Goal: Task Accomplishment & Management: Complete application form

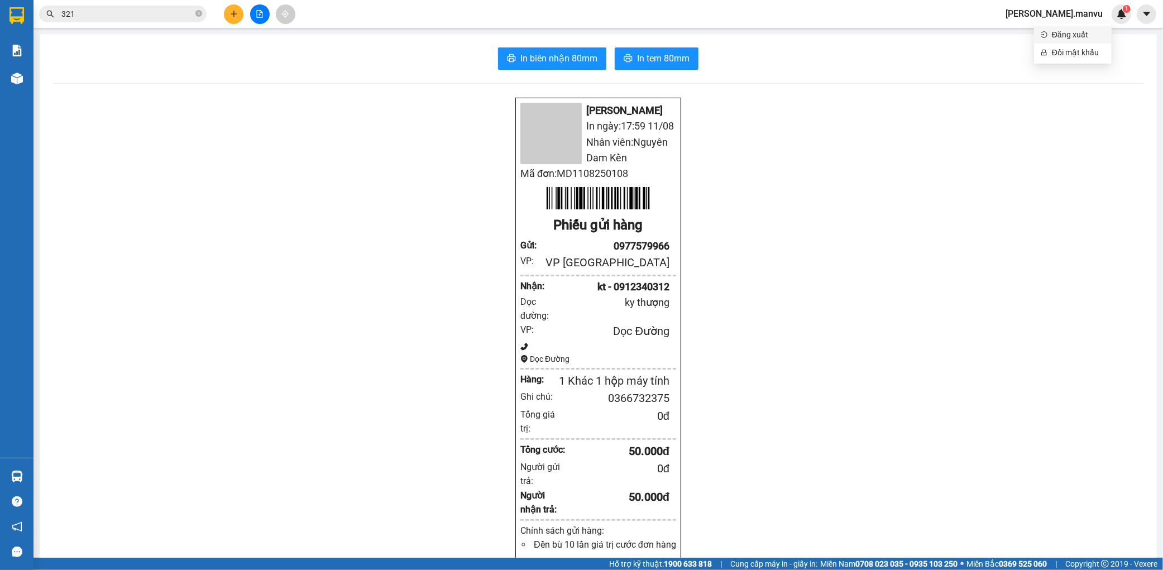
click at [1072, 37] on span "Đăng xuất" at bounding box center [1078, 34] width 53 height 12
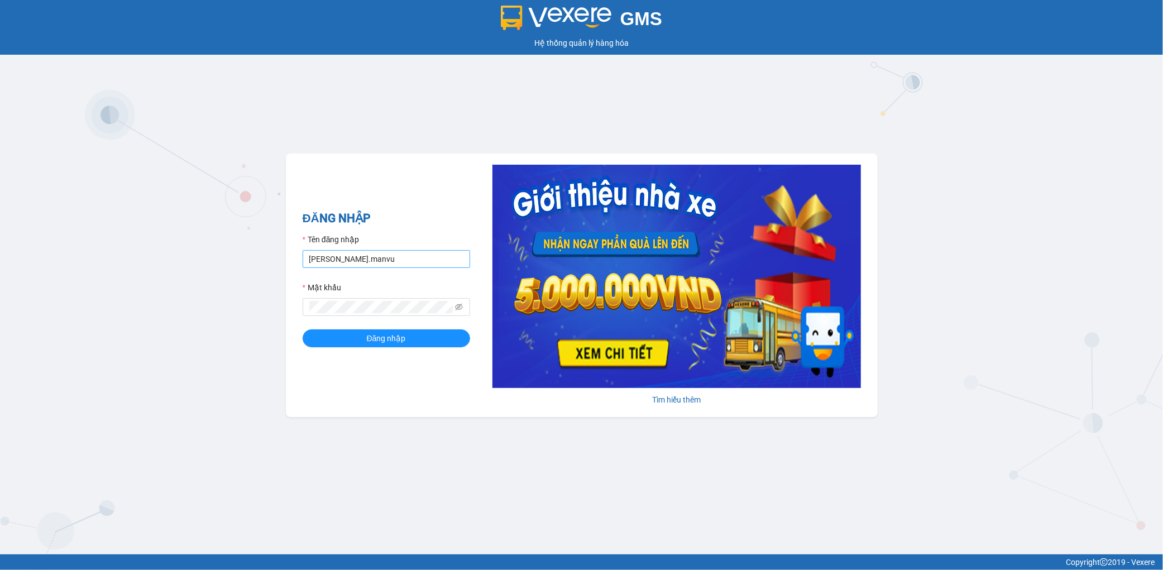
click at [413, 260] on input "[PERSON_NAME].manvu" at bounding box center [387, 259] width 168 height 18
type input "hoang.manvu"
click at [413, 338] on button "Đăng nhập" at bounding box center [387, 338] width 168 height 18
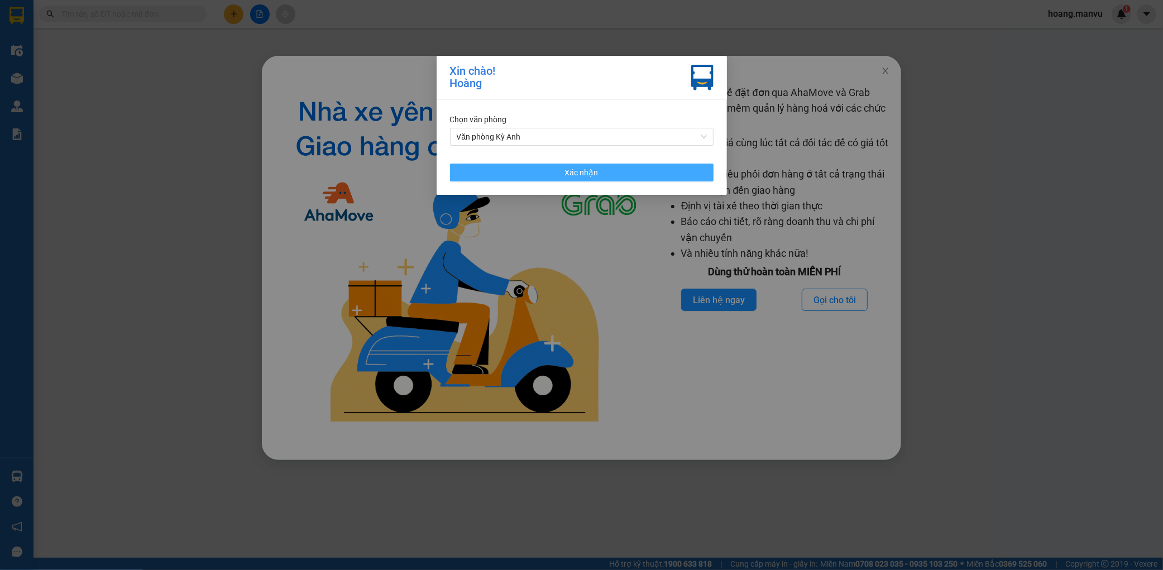
click at [573, 176] on span "Xác nhận" at bounding box center [582, 172] width 34 height 12
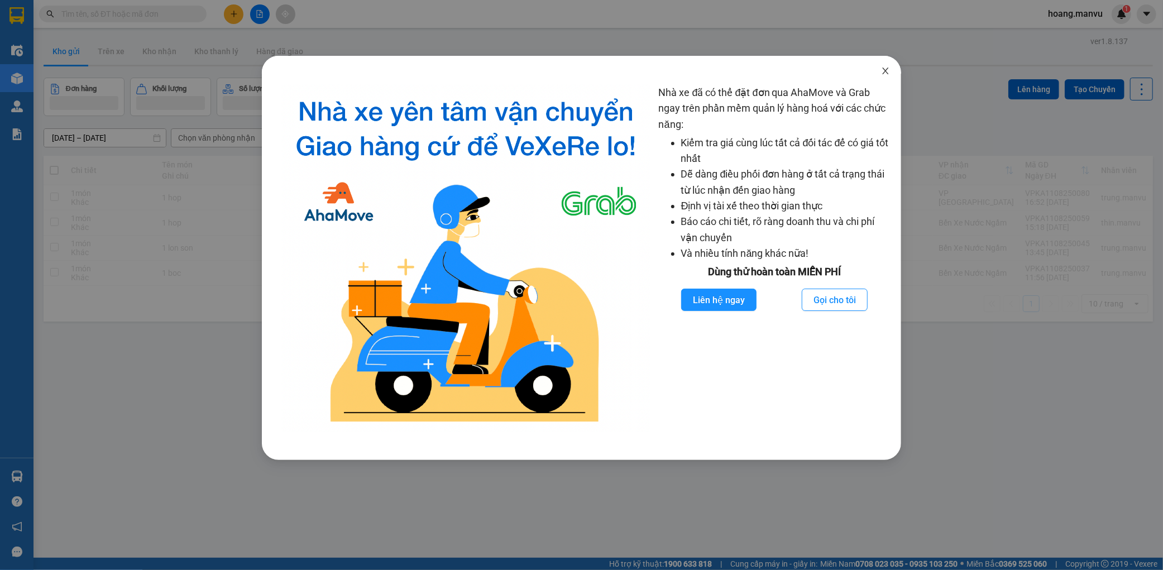
click at [885, 70] on icon "close" at bounding box center [886, 71] width 6 height 7
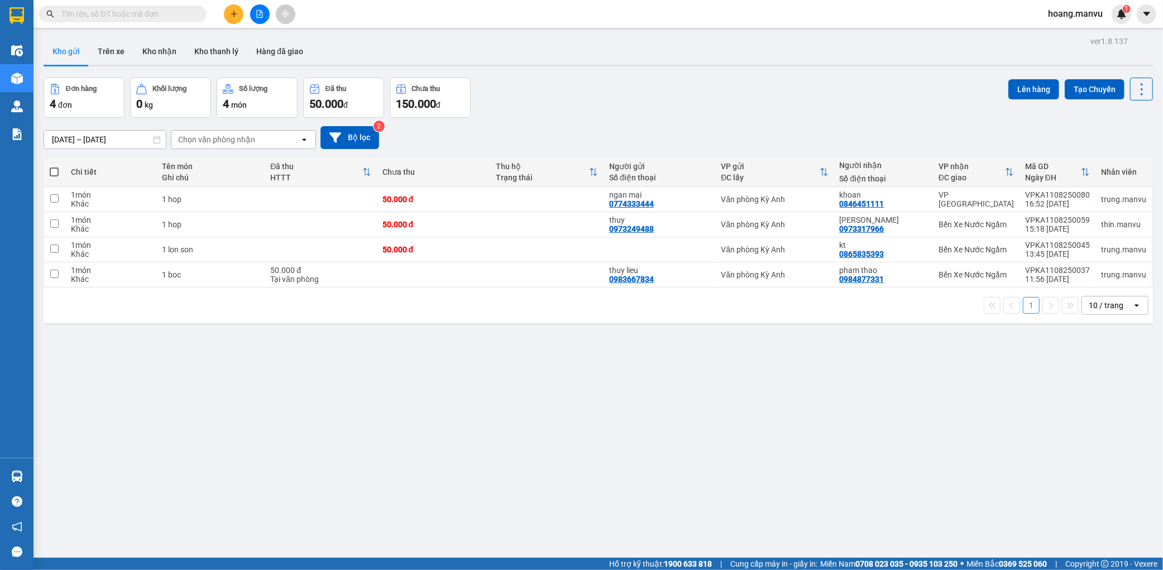
click at [231, 17] on icon "plus" at bounding box center [234, 14] width 8 height 8
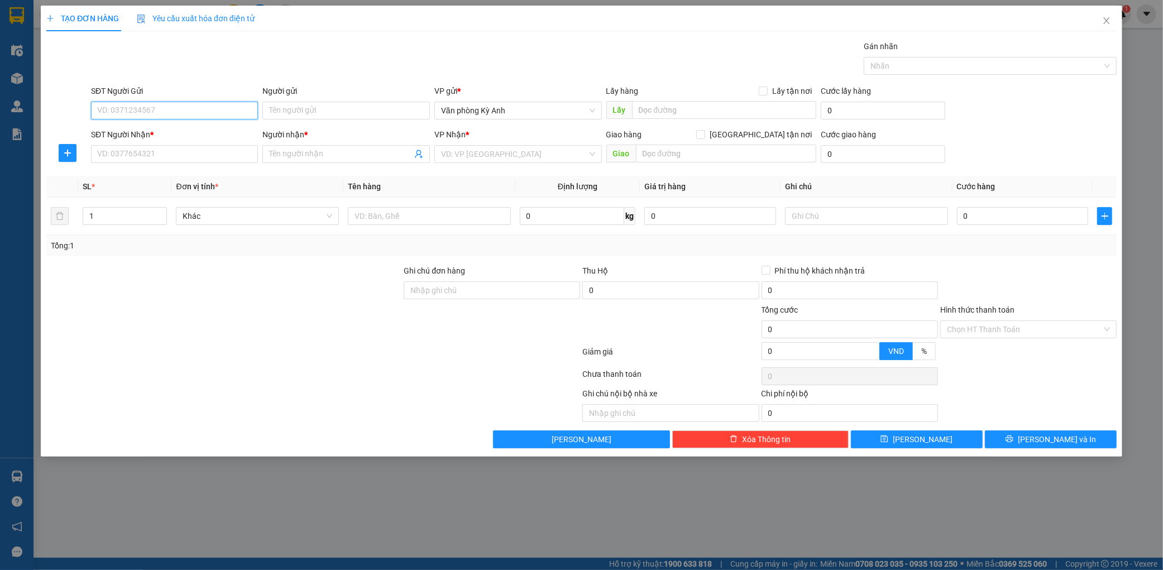
click at [157, 111] on input "SĐT Người Gửi" at bounding box center [175, 111] width 168 height 18
click at [179, 104] on input "094" at bounding box center [175, 111] width 168 height 18
click at [166, 134] on div "0977494042 - a thêm" at bounding box center [175, 133] width 154 height 12
type input "0977494042"
type input "a thêm"
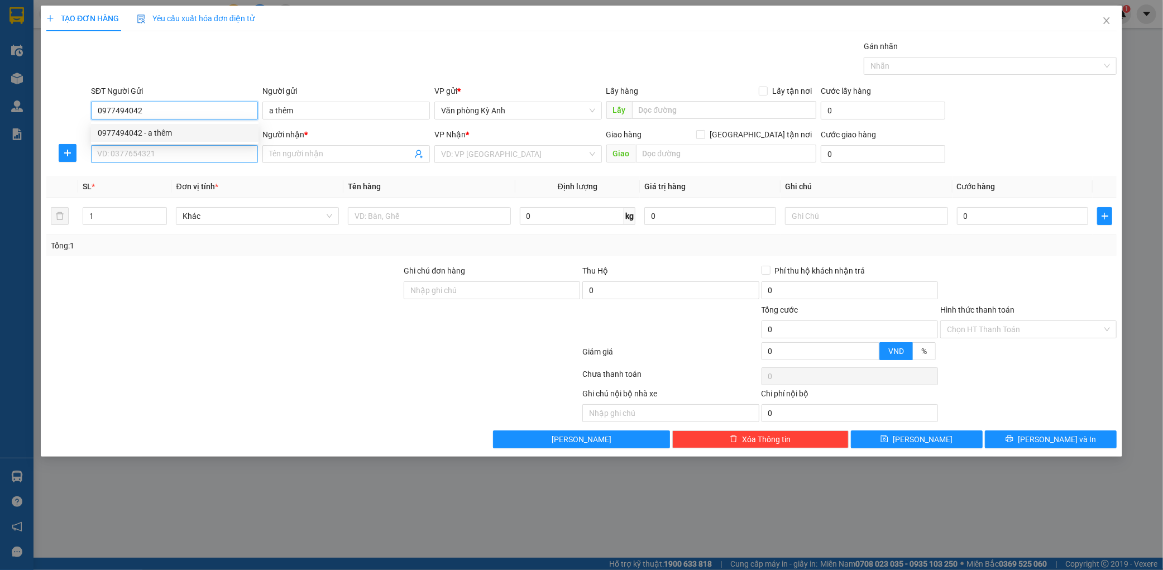
type input "0977494042"
click at [183, 154] on input "SĐT Người Nhận *" at bounding box center [175, 154] width 168 height 18
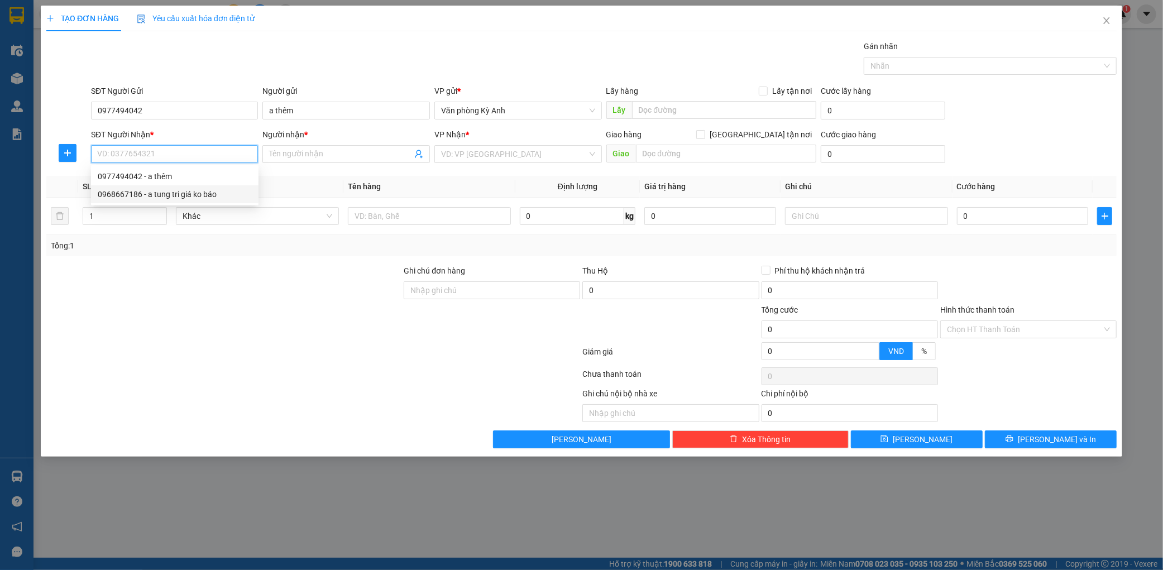
click at [168, 195] on div "0968667186 - a tung tri giá ko báo" at bounding box center [175, 194] width 154 height 12
type input "0968667186"
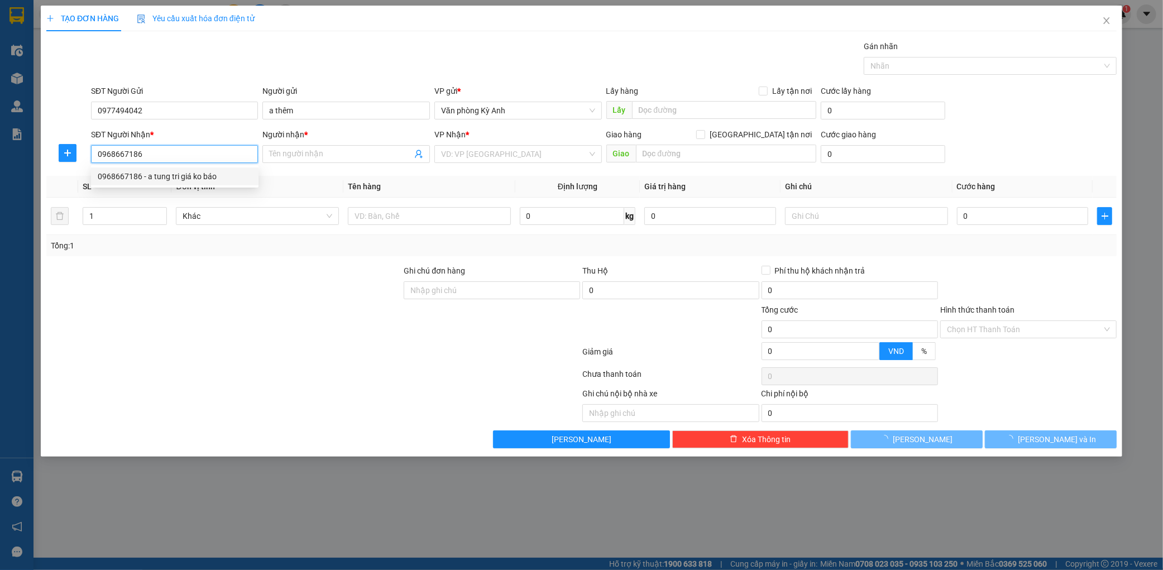
type input "a tung tri giá ko báo"
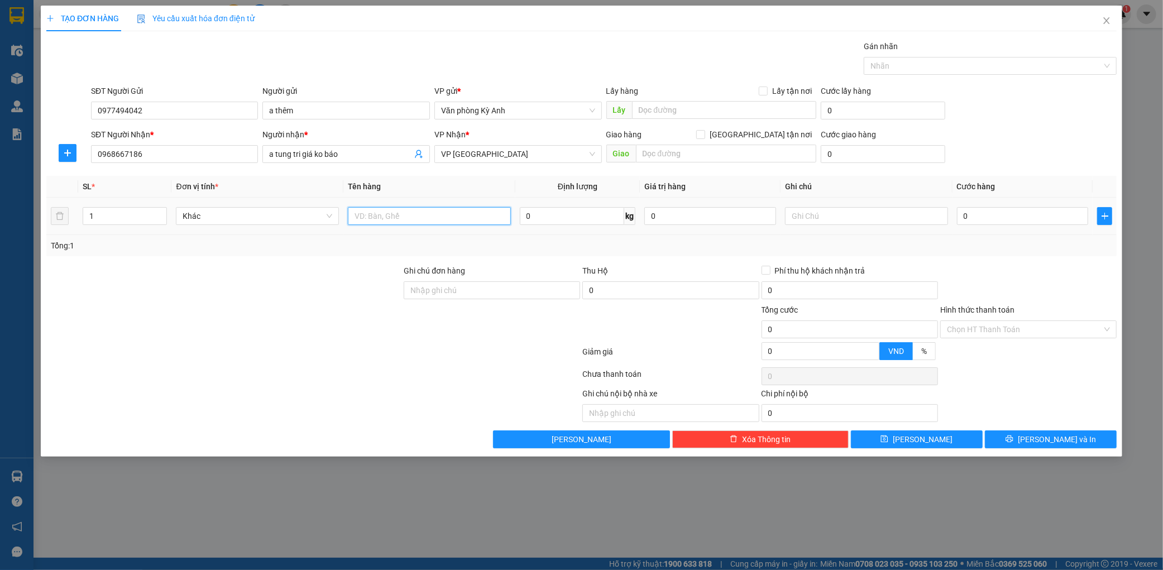
click at [420, 219] on input "text" at bounding box center [429, 216] width 163 height 18
type input "1 cục"
click at [804, 215] on input "text" at bounding box center [866, 216] width 163 height 18
click at [665, 213] on input "0" at bounding box center [710, 216] width 132 height 18
click at [659, 242] on div "Tổng: 1" at bounding box center [581, 246] width 1061 height 12
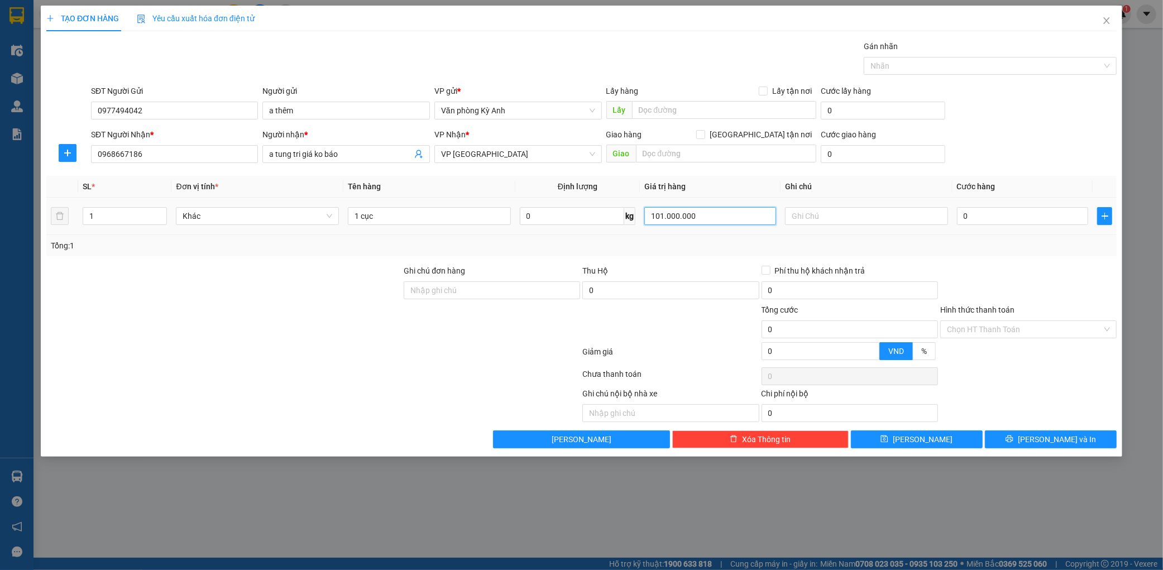
drag, startPoint x: 704, startPoint y: 218, endPoint x: 690, endPoint y: 218, distance: 14.0
click at [704, 218] on input "101.000.000" at bounding box center [710, 216] width 132 height 18
click at [665, 215] on input "101.000.000" at bounding box center [710, 216] width 132 height 18
click at [662, 218] on input "101.000.000" at bounding box center [710, 216] width 132 height 18
type input "10.000.000"
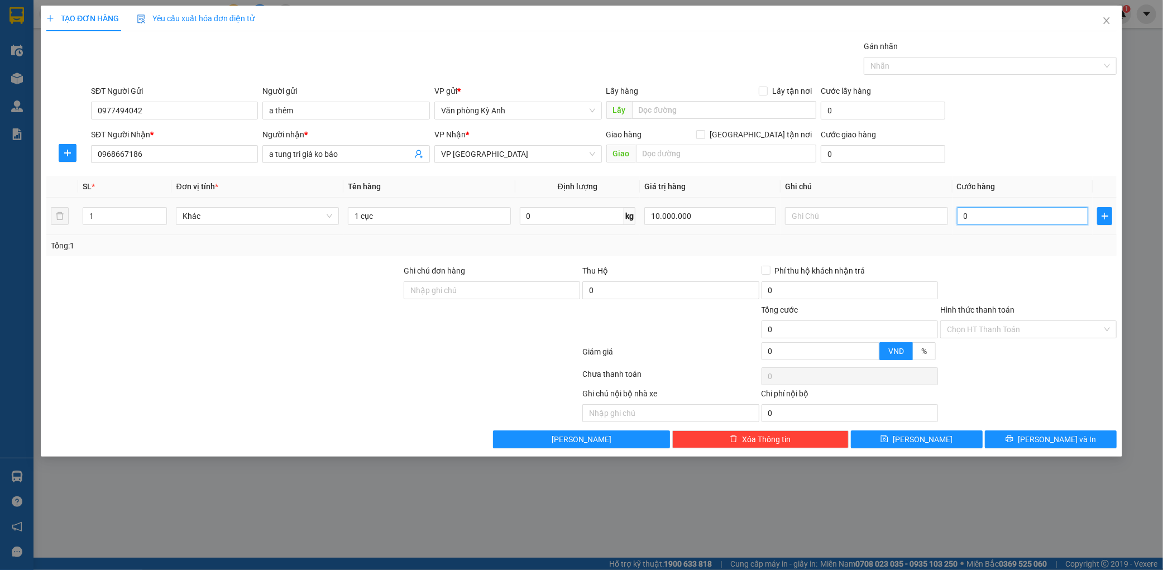
click at [1011, 220] on input "0" at bounding box center [1023, 216] width 132 height 18
type input "005"
type input "5"
type input "0.050"
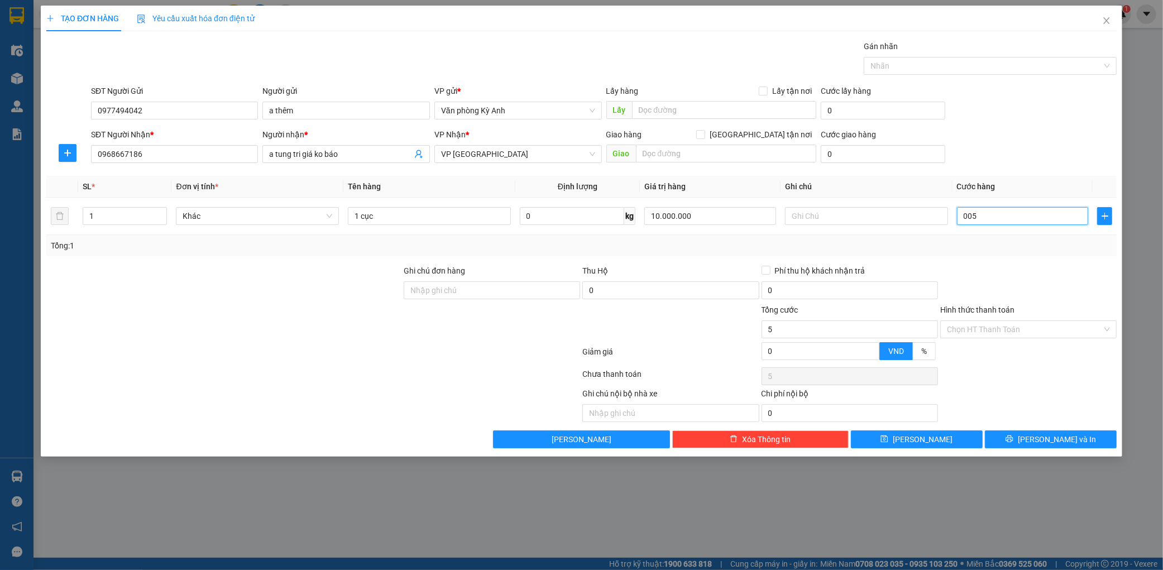
type input "50"
type input "00.500"
type input "500"
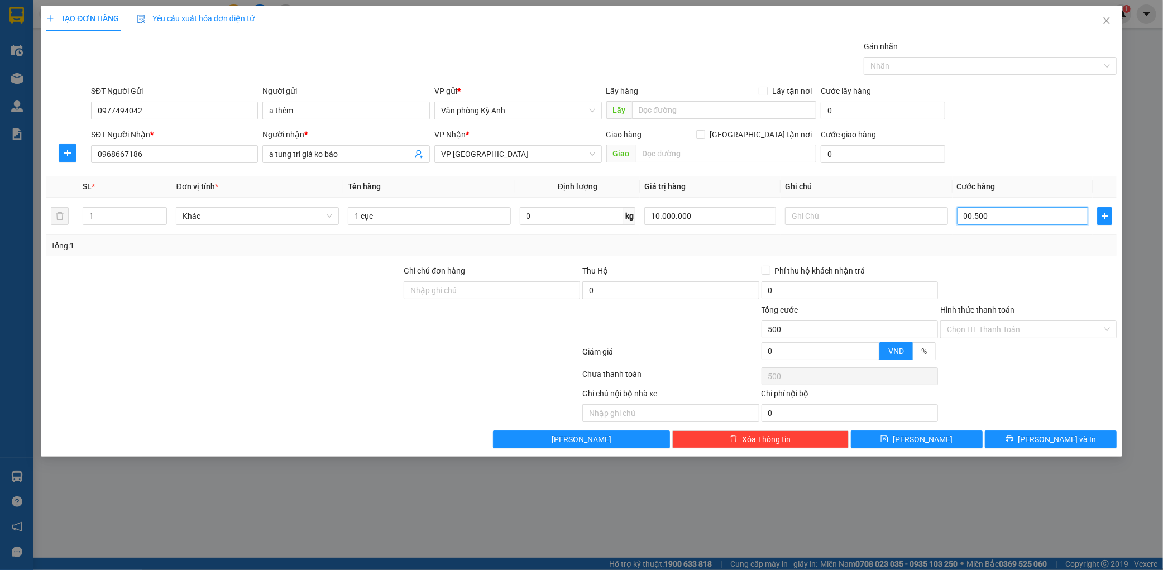
type input "0.005.000"
type input "5.000"
type input "000.050.000"
type input "50.000"
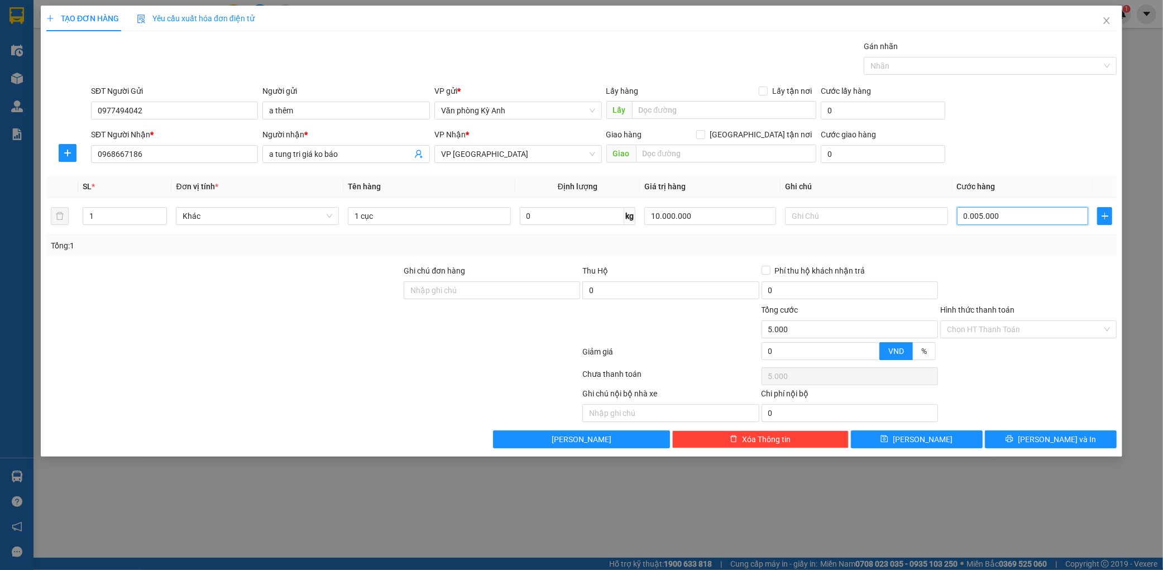
type input "50.000"
type input "00.000.500.000"
type input "500.000"
type input "00.000.050.000"
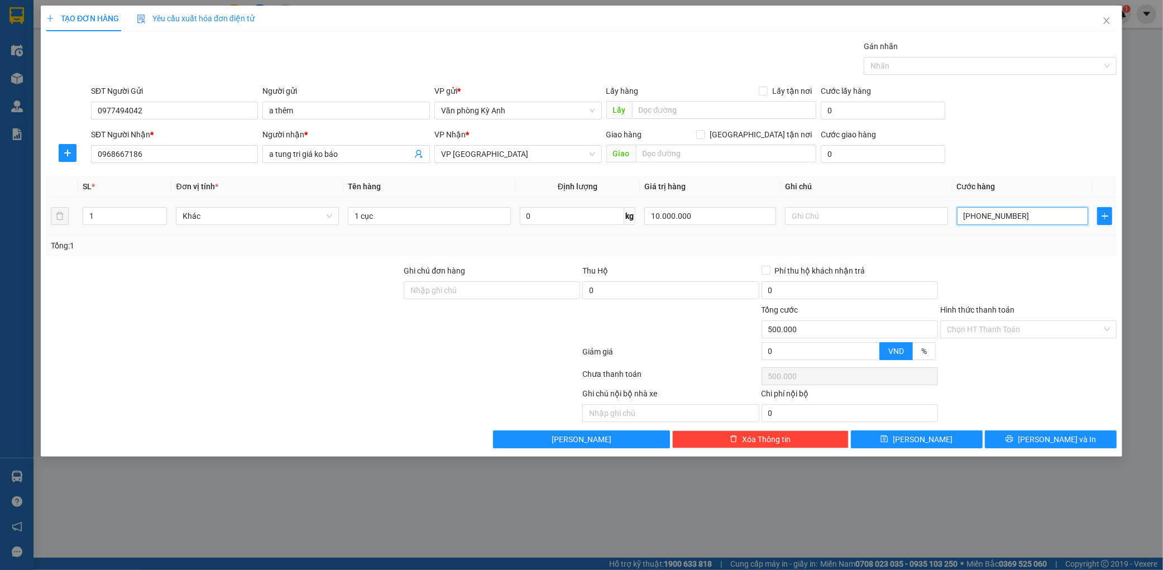
type input "50.000"
type input "0"
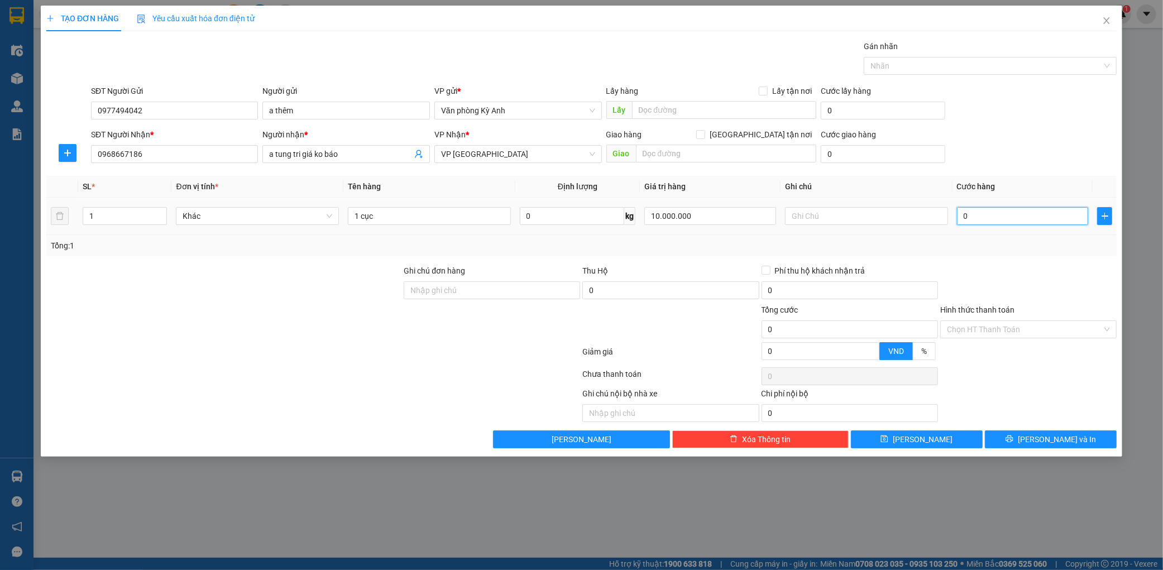
click at [1003, 211] on input "0" at bounding box center [1023, 216] width 132 height 18
click at [781, 249] on div "Tổng: 1" at bounding box center [581, 246] width 1061 height 12
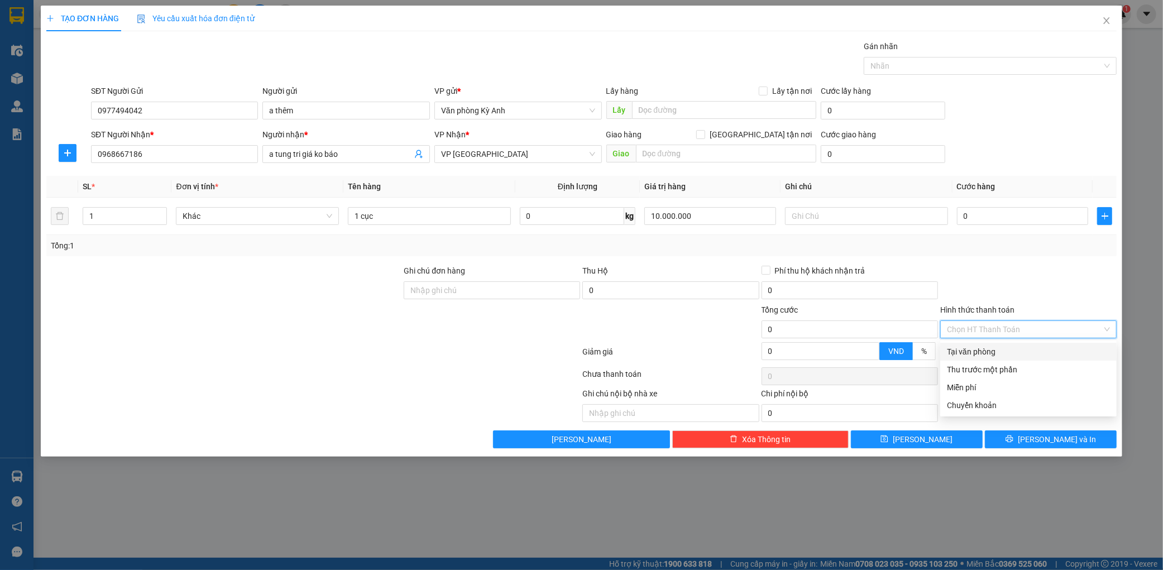
click at [1021, 326] on input "Hình thức thanh toán" at bounding box center [1024, 329] width 155 height 17
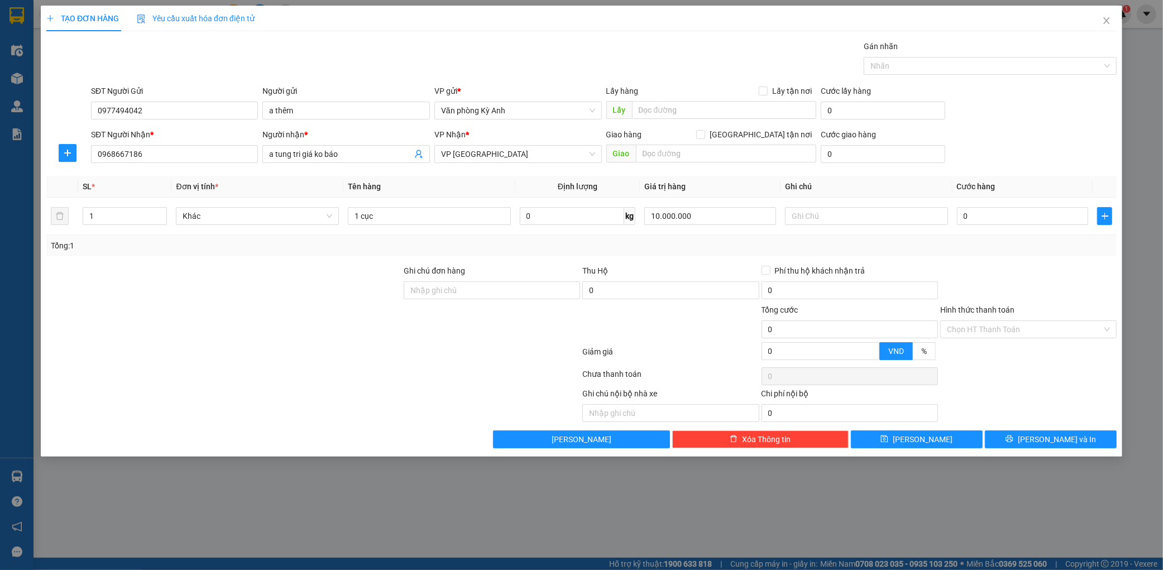
click at [1017, 283] on div at bounding box center [1028, 284] width 179 height 39
click at [1001, 216] on input "0" at bounding box center [1023, 216] width 132 height 18
type input "005"
type input "5"
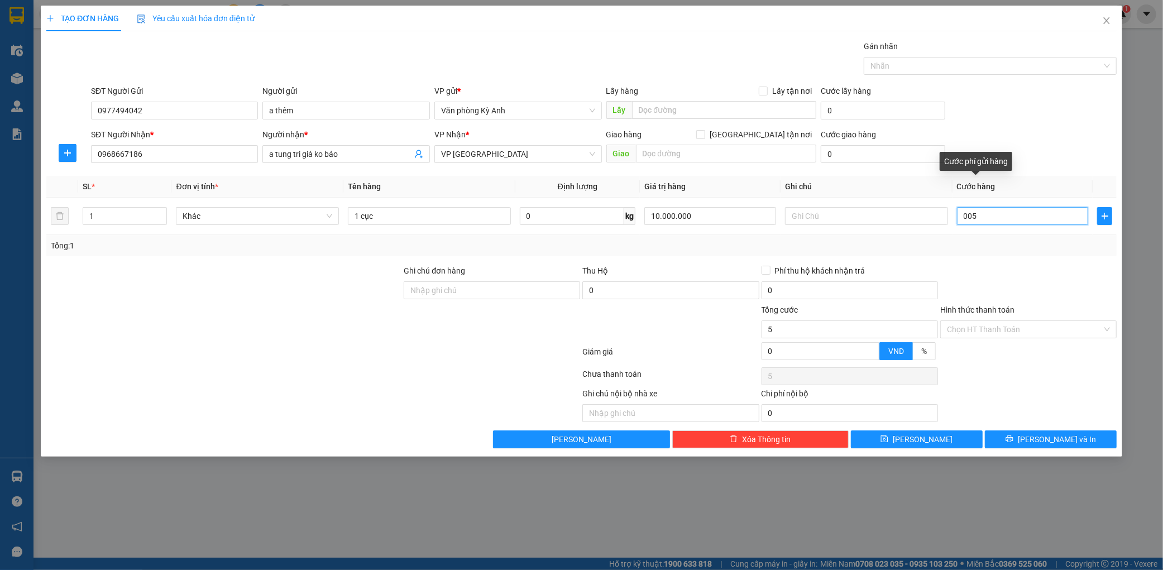
type input "0.050"
type input "50"
type input "00.500"
type input "500"
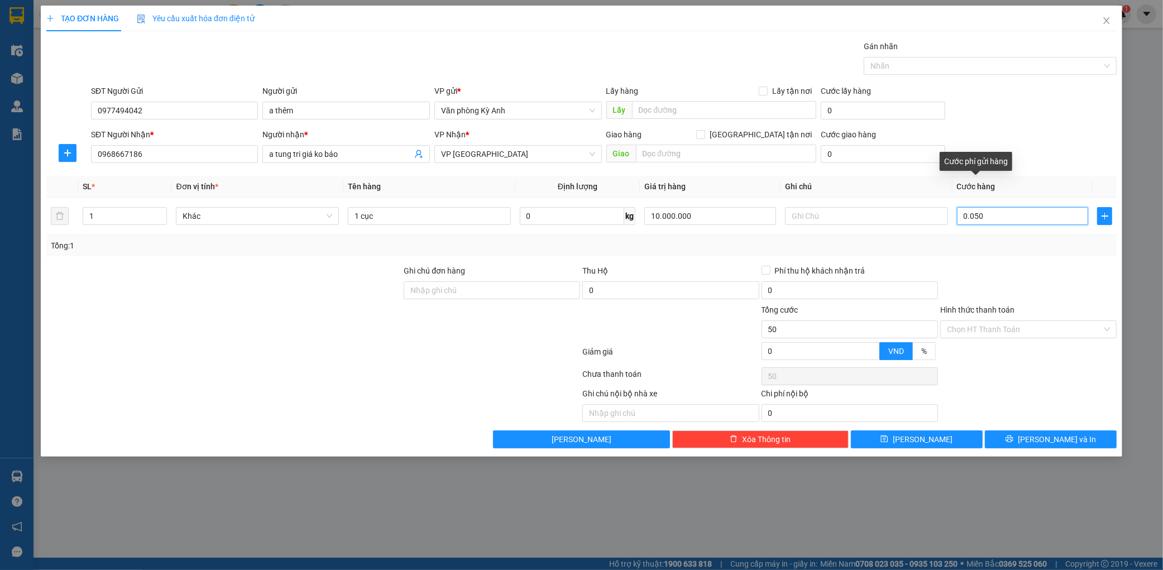
type input "500"
type input "0.005.000"
type input "5.000"
type input "000.050.000"
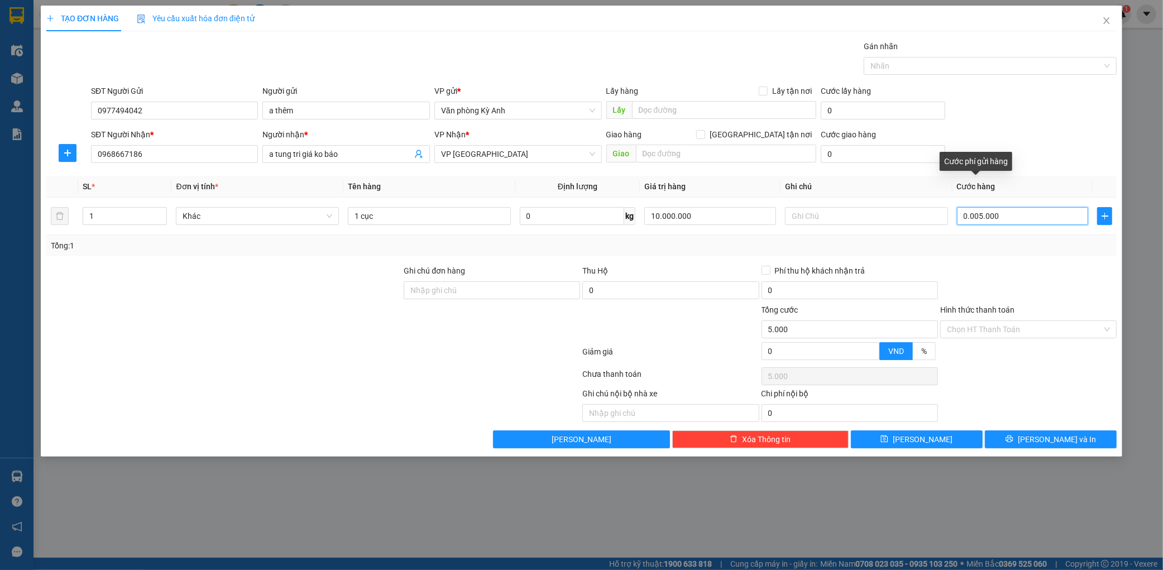
type input "50.000"
type input "000.005.000"
type input "5.000"
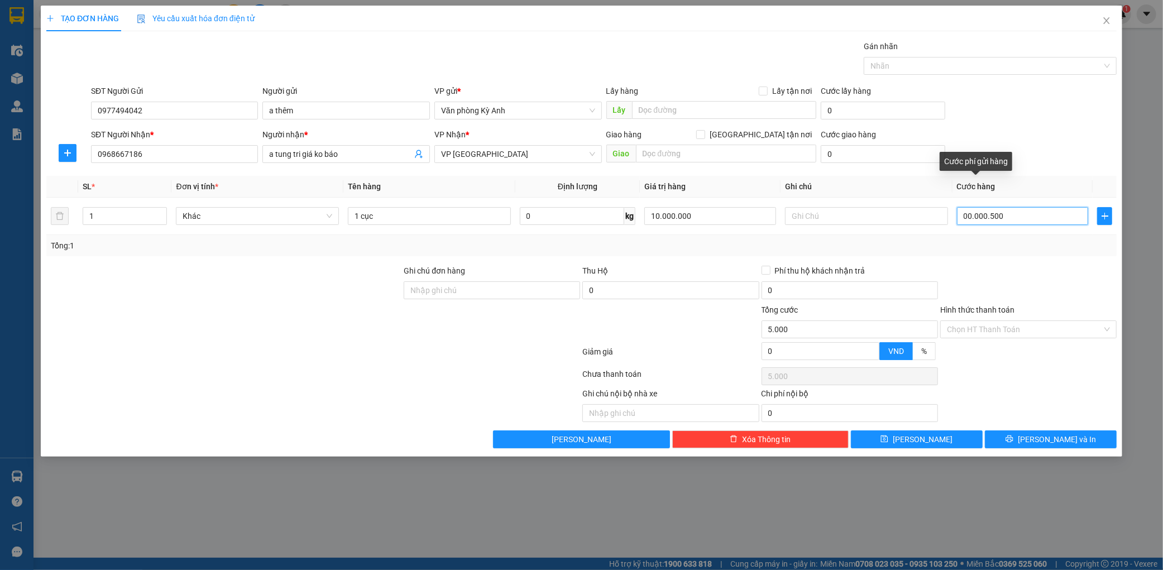
type input "0.000.050"
type input "50"
type input "000"
type input "0"
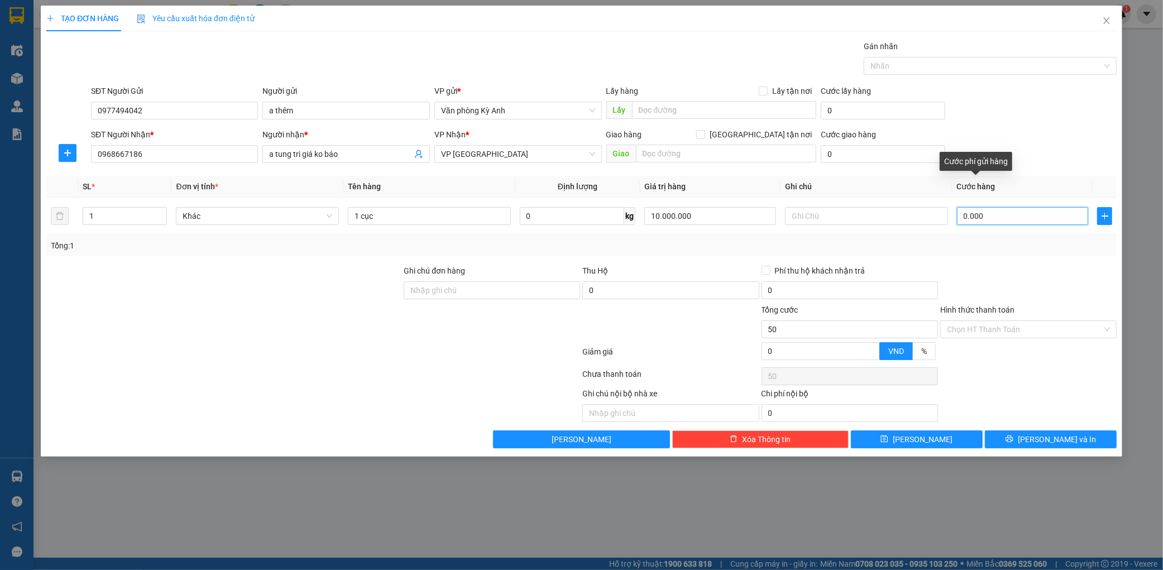
type input "0"
type input "007"
type input "7"
type input "0.070"
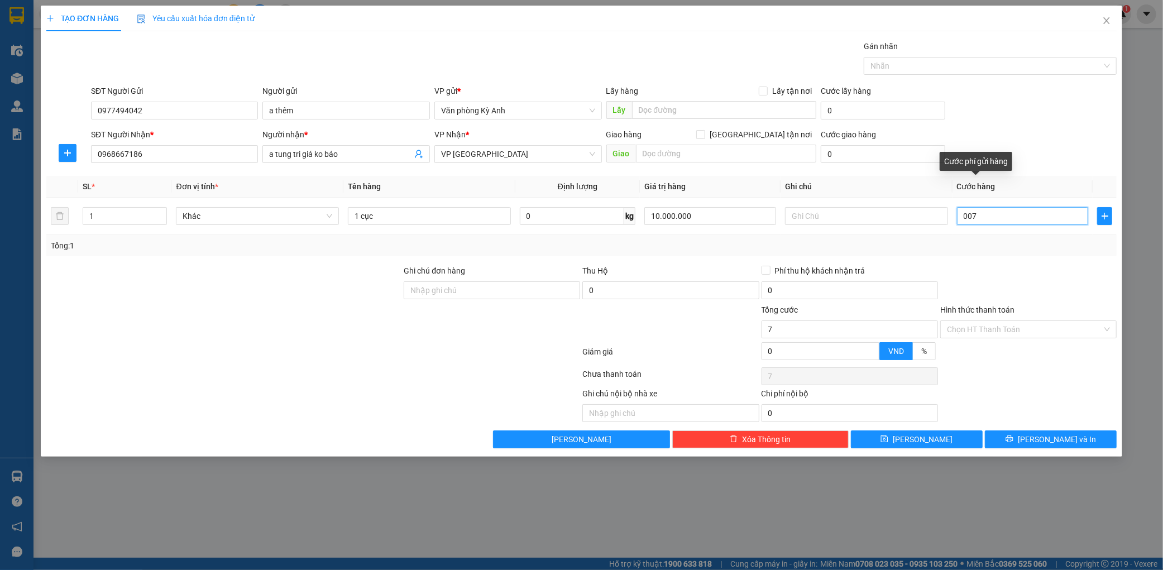
type input "70"
type input "00.700"
type input "700"
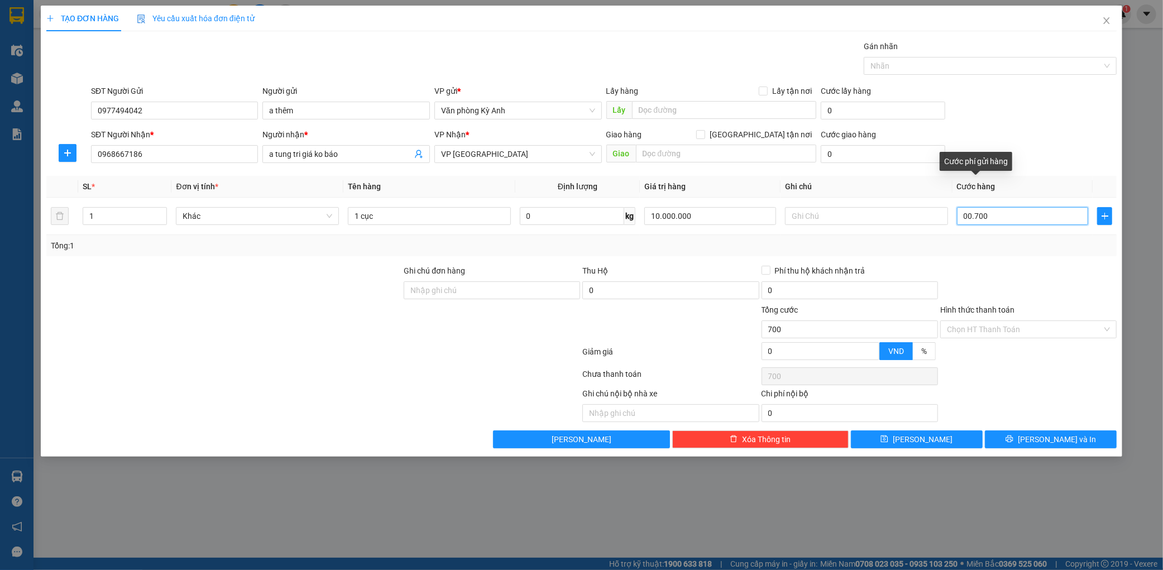
type input "0.007.000"
type input "7.000"
type input "000.070.000"
type input "70.000"
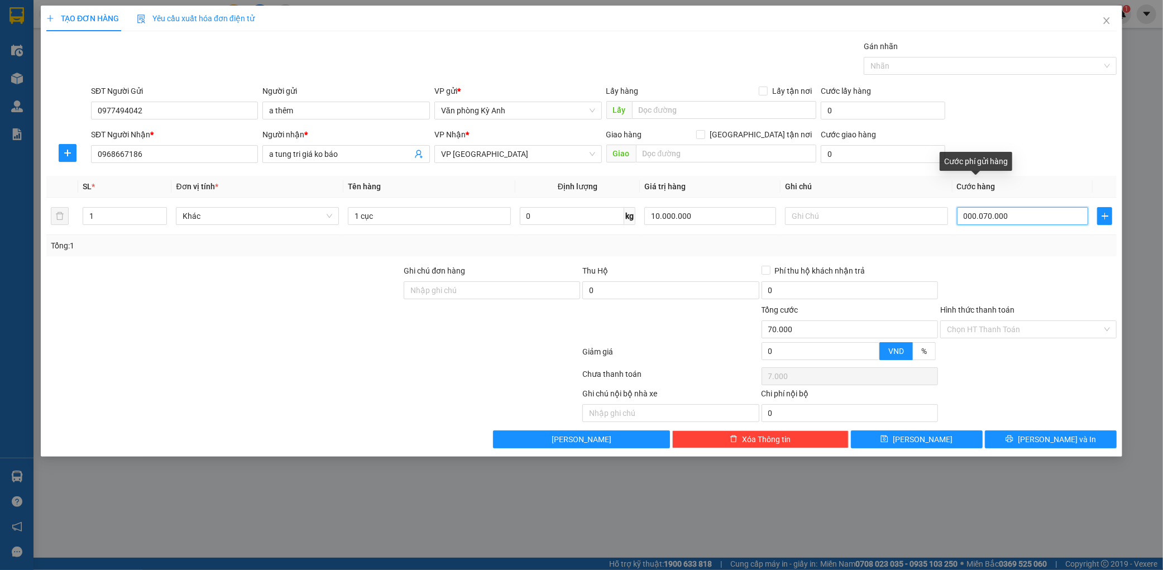
type input "70.000"
type input "00.000.700.000"
type input "700.000"
type input "00.000.070.000"
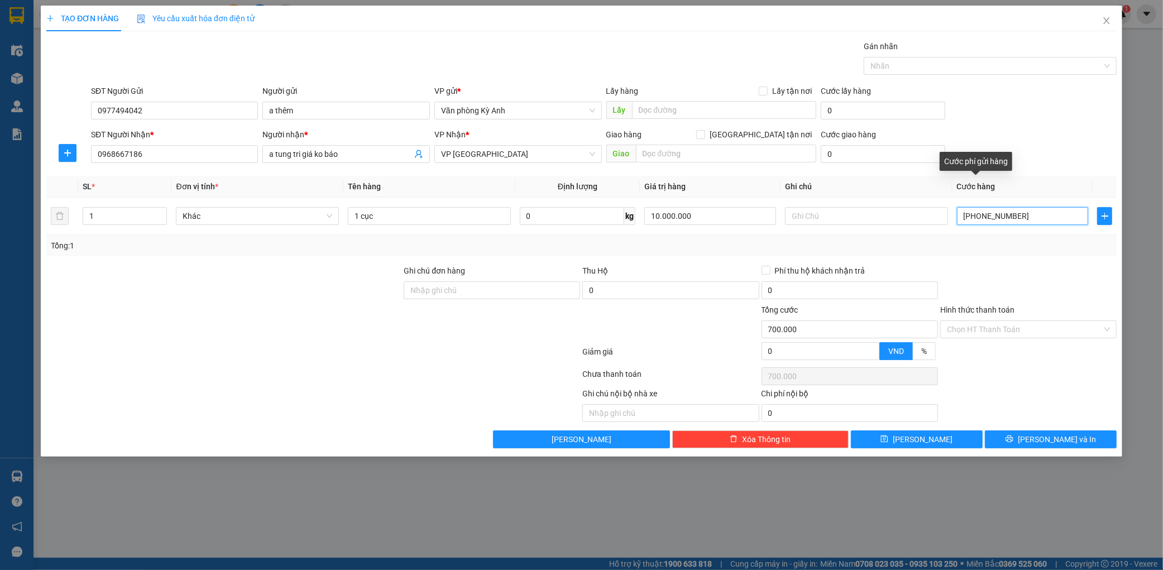
type input "70.000"
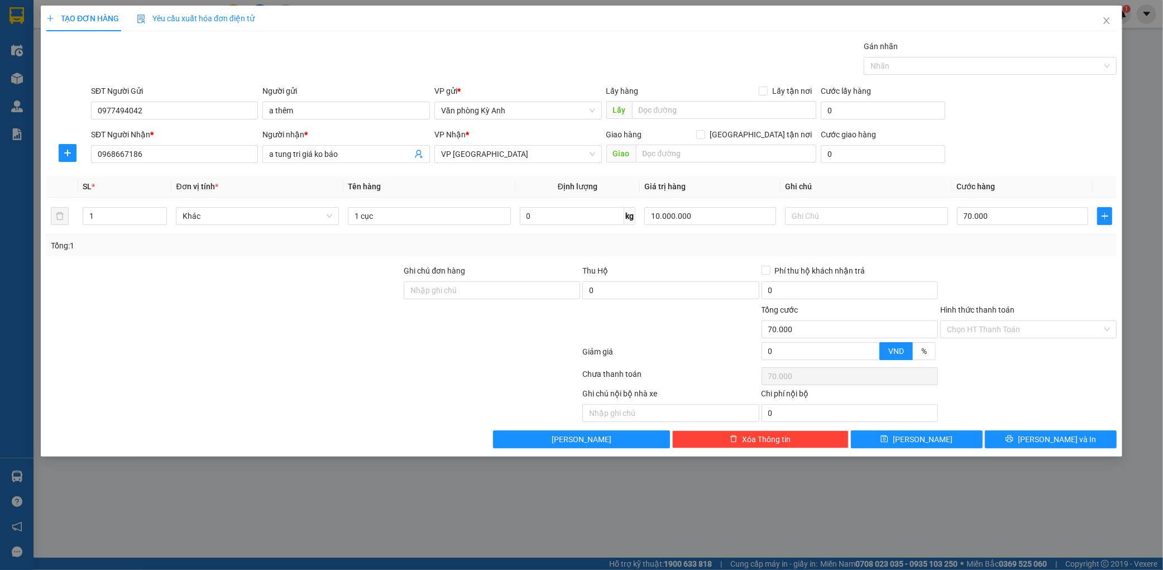
click at [1048, 162] on div "SĐT Người Nhận * 0968667186 Người nhận * a tung tri giá ko báo VP Nhận * VP Mỹ …" at bounding box center [604, 147] width 1030 height 39
click at [1054, 438] on span "[PERSON_NAME] và In" at bounding box center [1057, 439] width 78 height 12
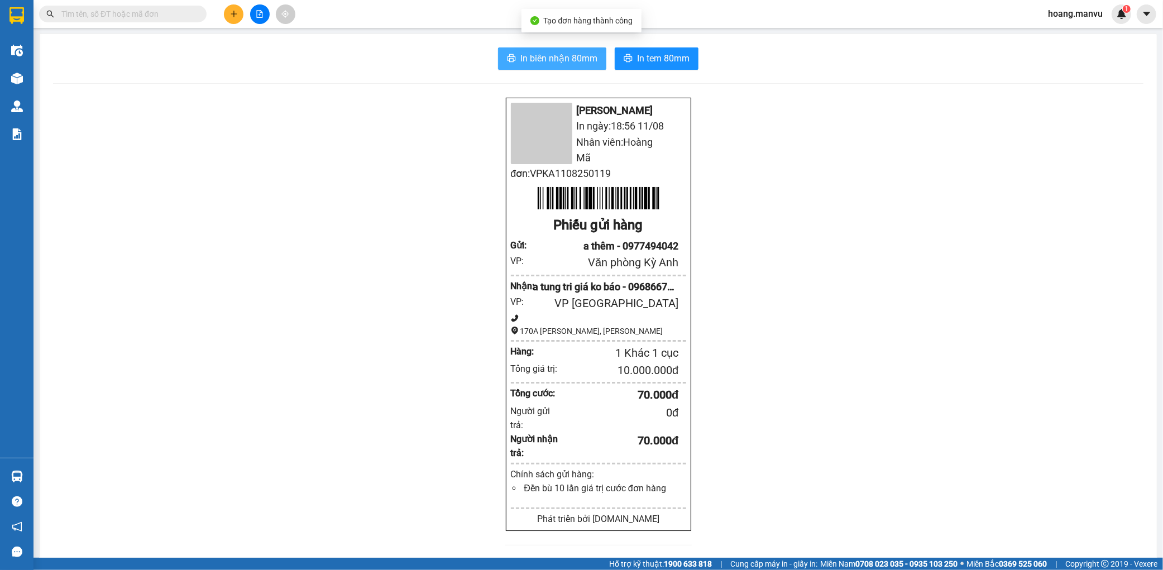
click at [571, 59] on span "In biên nhận 80mm" at bounding box center [558, 58] width 77 height 14
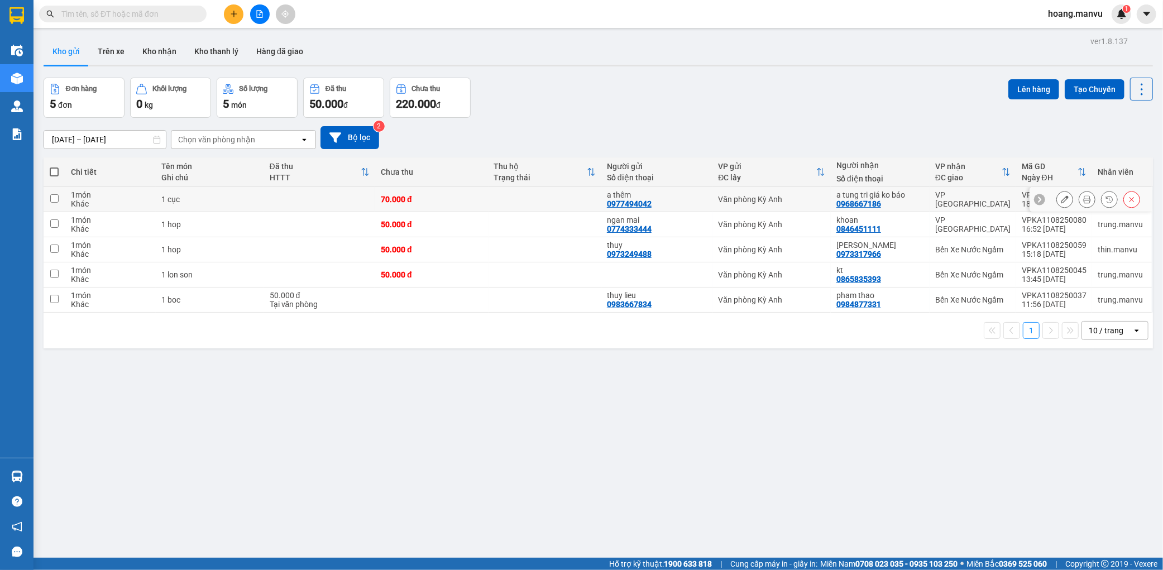
click at [490, 196] on td at bounding box center [545, 199] width 113 height 25
checkbox input "true"
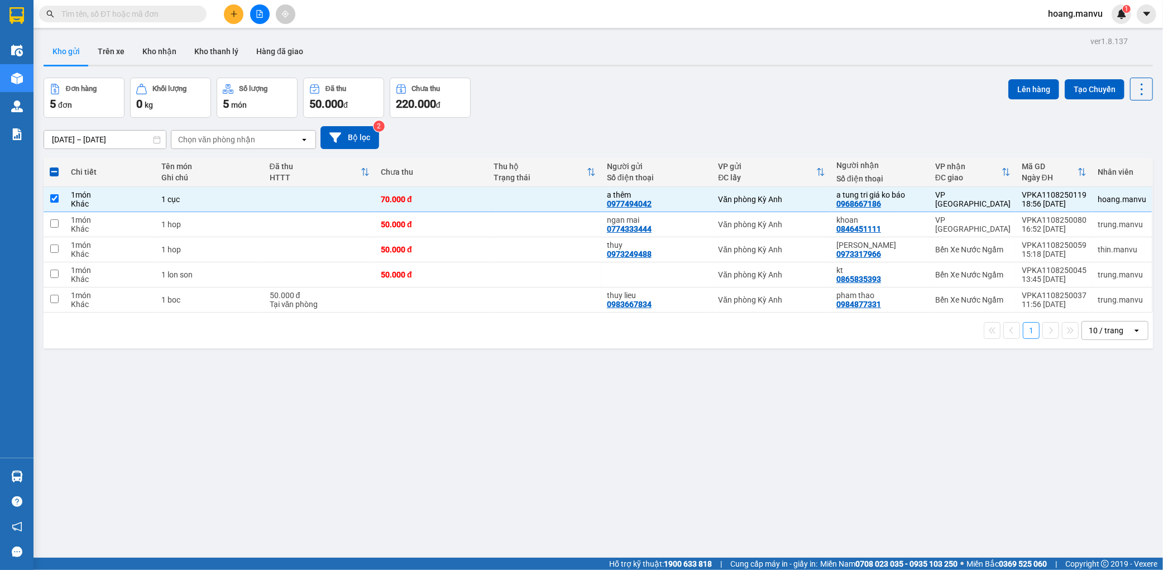
click at [992, 84] on div "Đơn hàng 5 đơn Khối lượng 0 kg Số lượng 5 món Đã thu 50.000 đ Chưa thu 220.000 …" at bounding box center [598, 98] width 1109 height 40
click at [1031, 88] on button "Lên hàng" at bounding box center [1033, 89] width 51 height 20
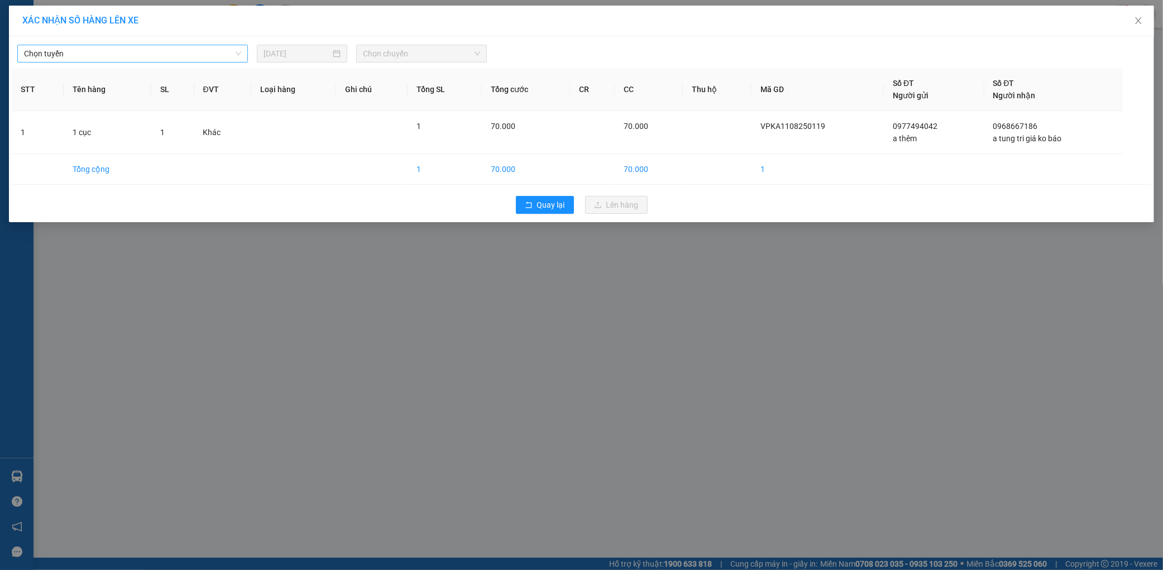
drag, startPoint x: 162, startPoint y: 51, endPoint x: 121, endPoint y: 57, distance: 41.2
click at [157, 51] on span "Chọn tuyến" at bounding box center [132, 53] width 217 height 17
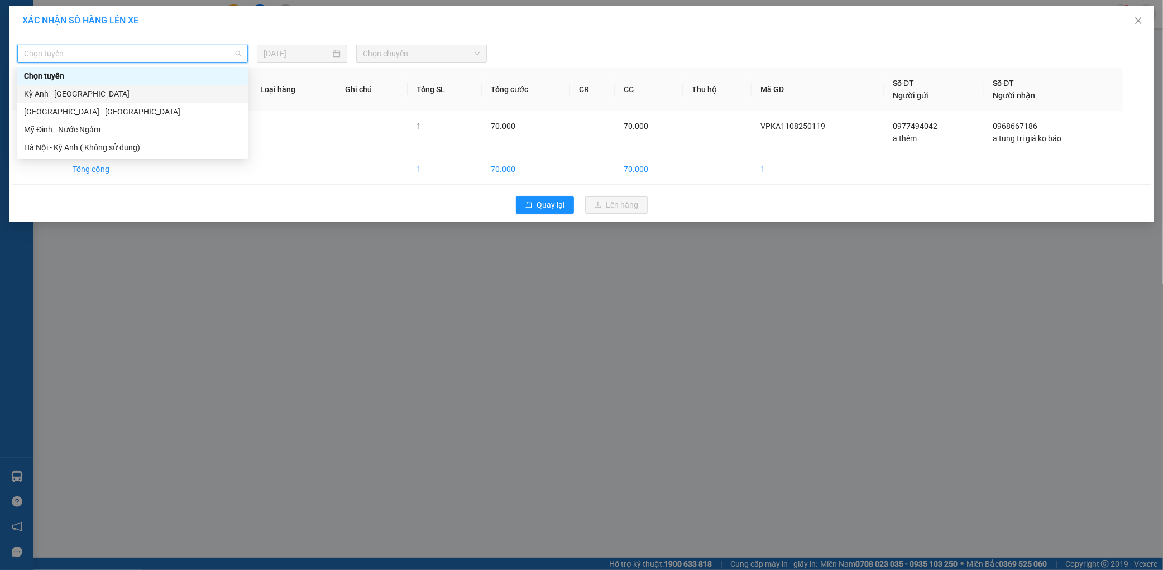
click at [65, 98] on div "Kỳ Anh - Hà Nội" at bounding box center [132, 94] width 217 height 12
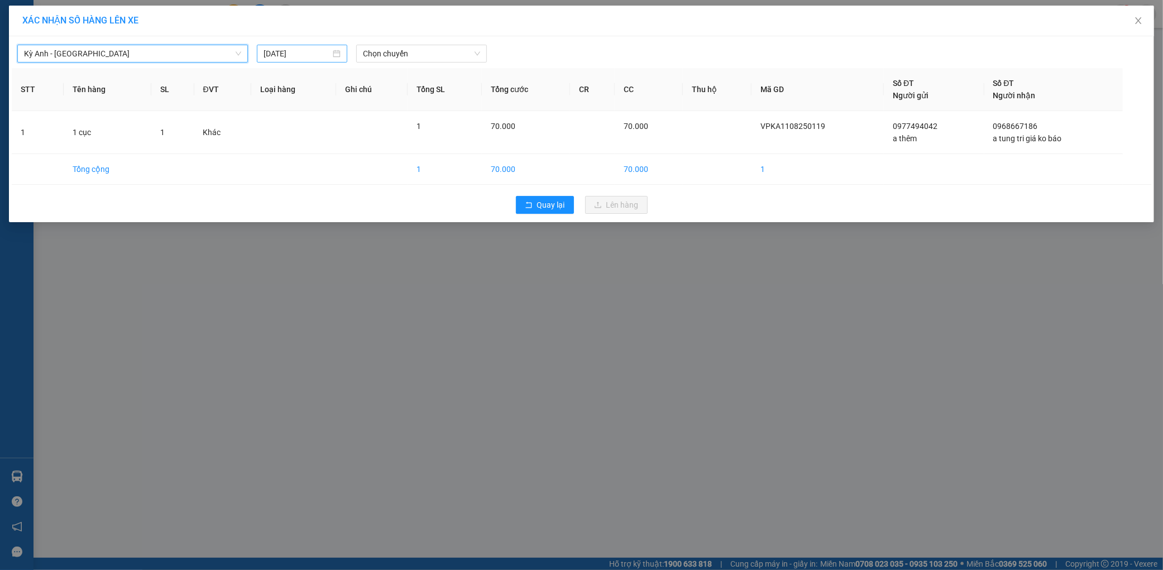
click at [288, 59] on input "11/08/2025" at bounding box center [298, 53] width 68 height 12
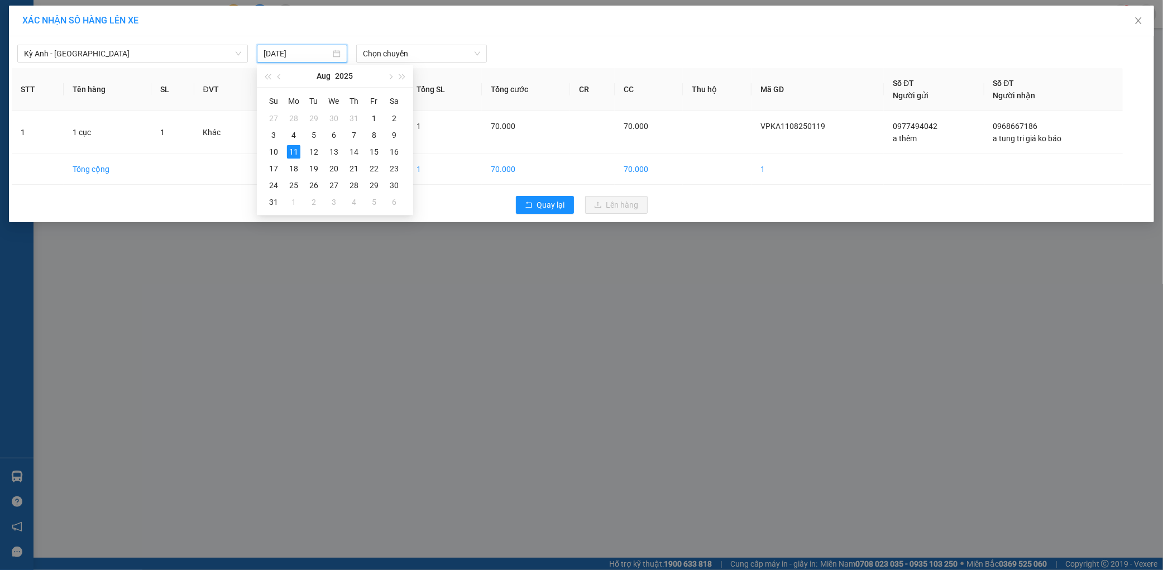
type input "11/08/2025"
click at [415, 61] on span "Chọn chuyến" at bounding box center [421, 53] width 117 height 17
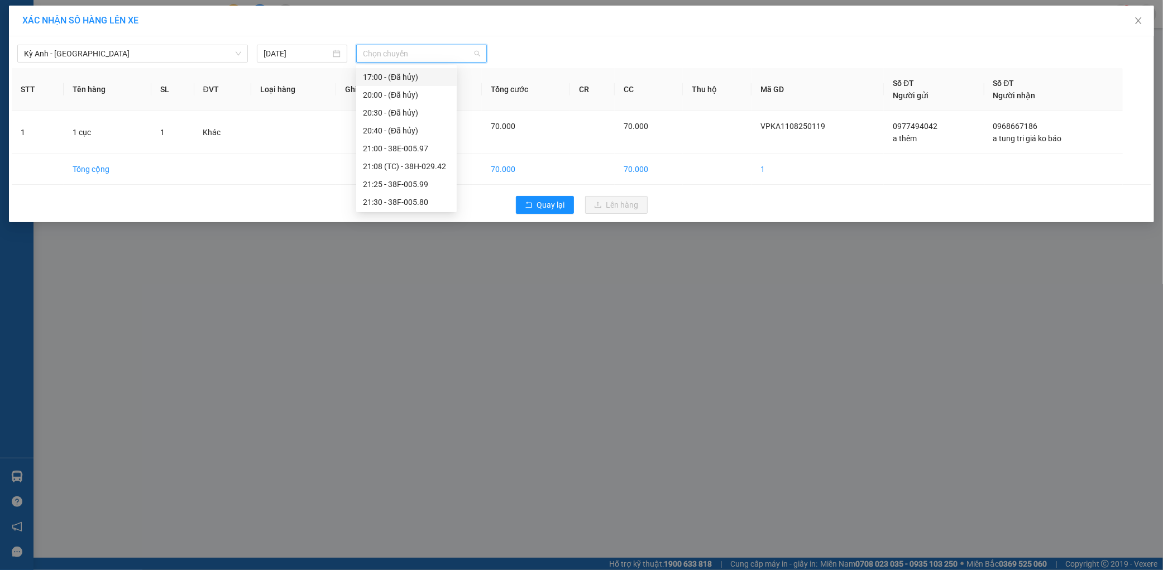
scroll to position [161, 0]
click at [417, 197] on div "22:00 - 38F-005.57" at bounding box center [406, 201] width 87 height 12
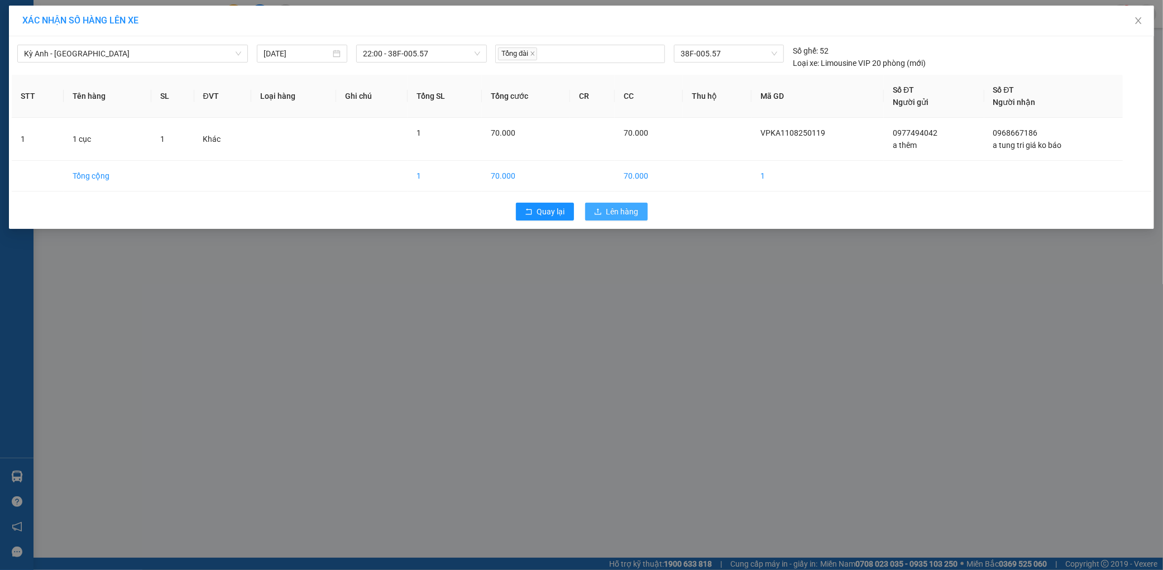
click at [622, 204] on button "Lên hàng" at bounding box center [616, 212] width 63 height 18
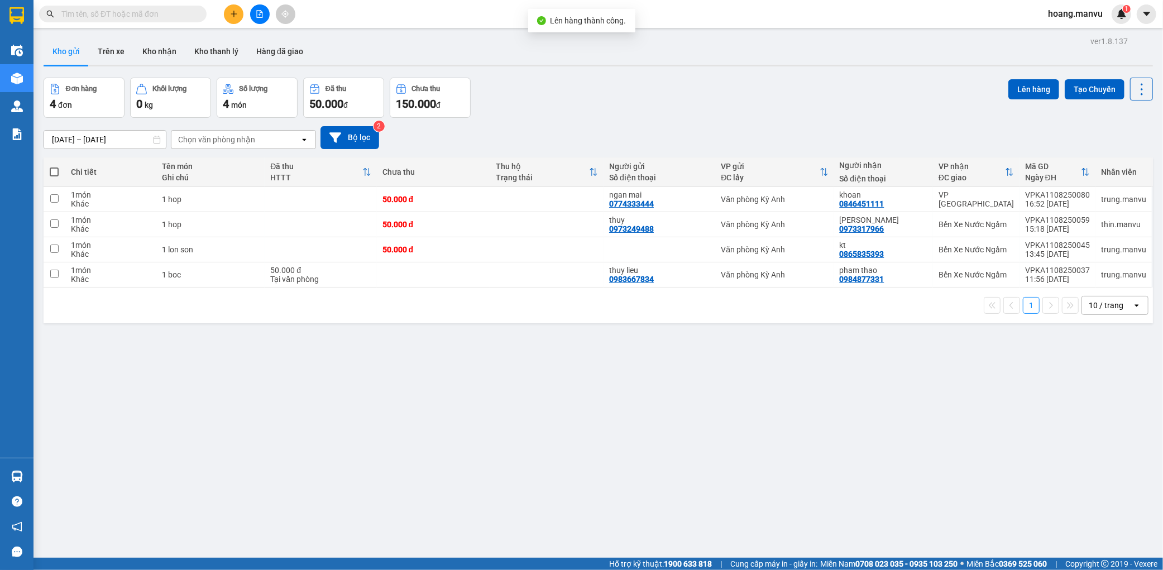
click at [1088, 18] on span "hoang.manvu" at bounding box center [1075, 14] width 73 height 14
click at [1073, 30] on span "Đăng xuất" at bounding box center [1080, 34] width 49 height 12
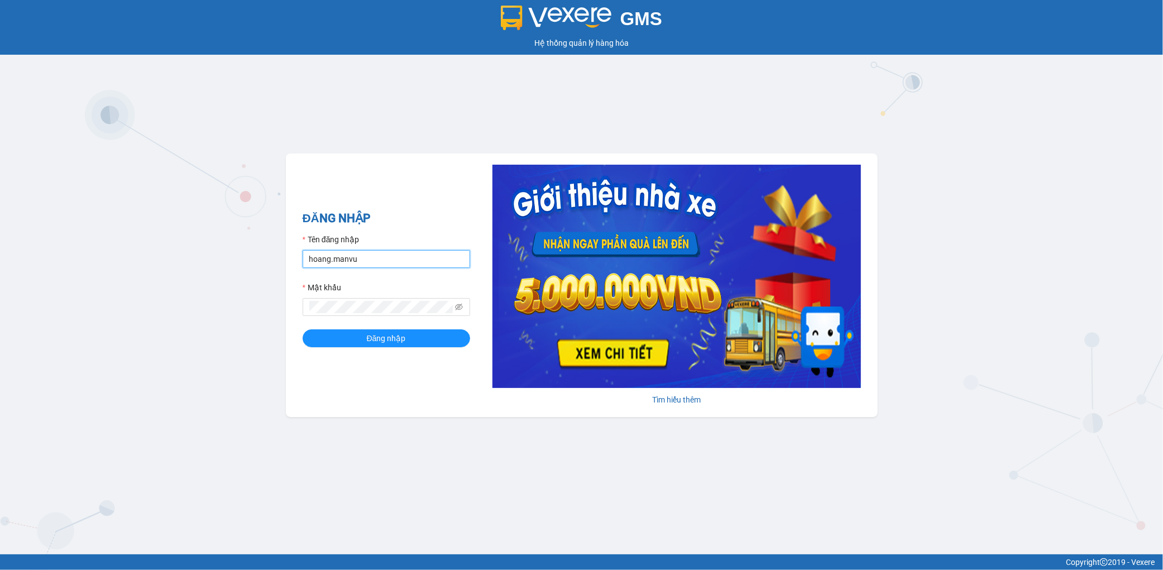
click at [394, 256] on input "hoang.manvu" at bounding box center [387, 259] width 168 height 18
click at [414, 132] on div "GMS Hệ thống quản lý hàng hóa ĐĂNG NHẬP Tên đăng nhập hoang.manvu Mật khẩu Đăng…" at bounding box center [581, 277] width 1163 height 554
click at [375, 257] on input "hoang.manvu" at bounding box center [387, 259] width 168 height 18
type input "[PERSON_NAME].manvu"
click at [427, 334] on button "Đăng nhập" at bounding box center [387, 338] width 168 height 18
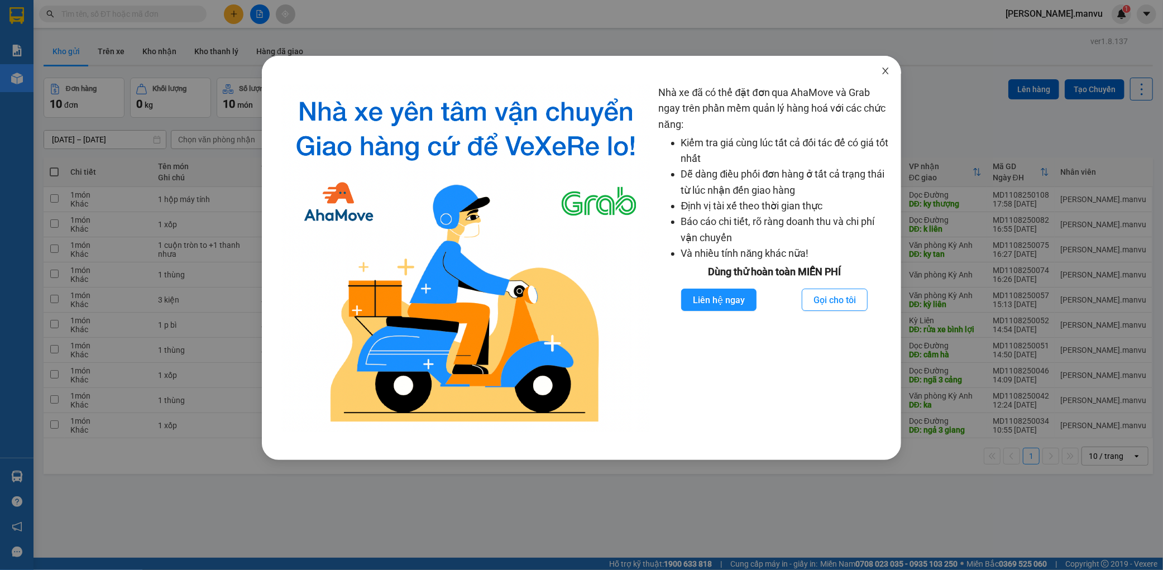
click at [878, 68] on span "Close" at bounding box center [885, 71] width 31 height 31
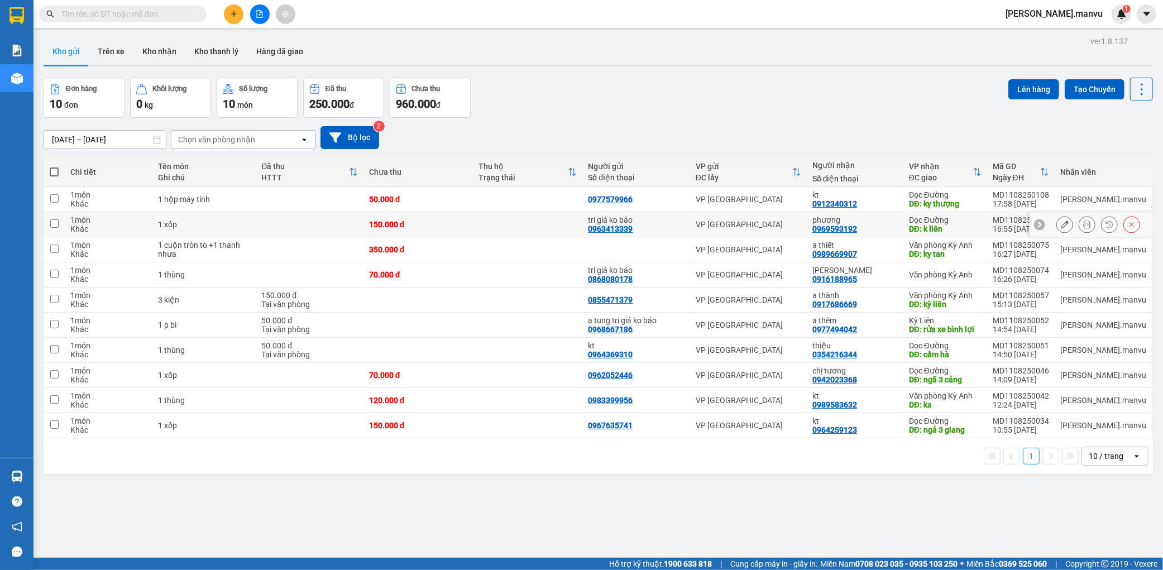
click at [1057, 219] on button at bounding box center [1065, 225] width 16 height 20
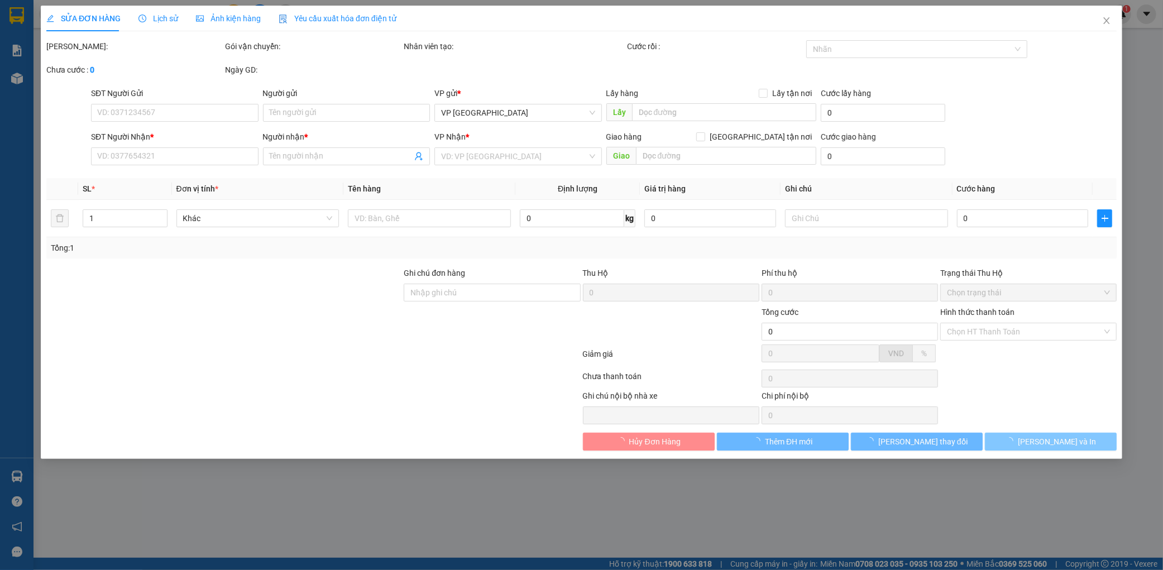
type input "0963413339"
type input "tri giá ko báo"
type input "0969593192"
type input "phương"
type input "k liên"
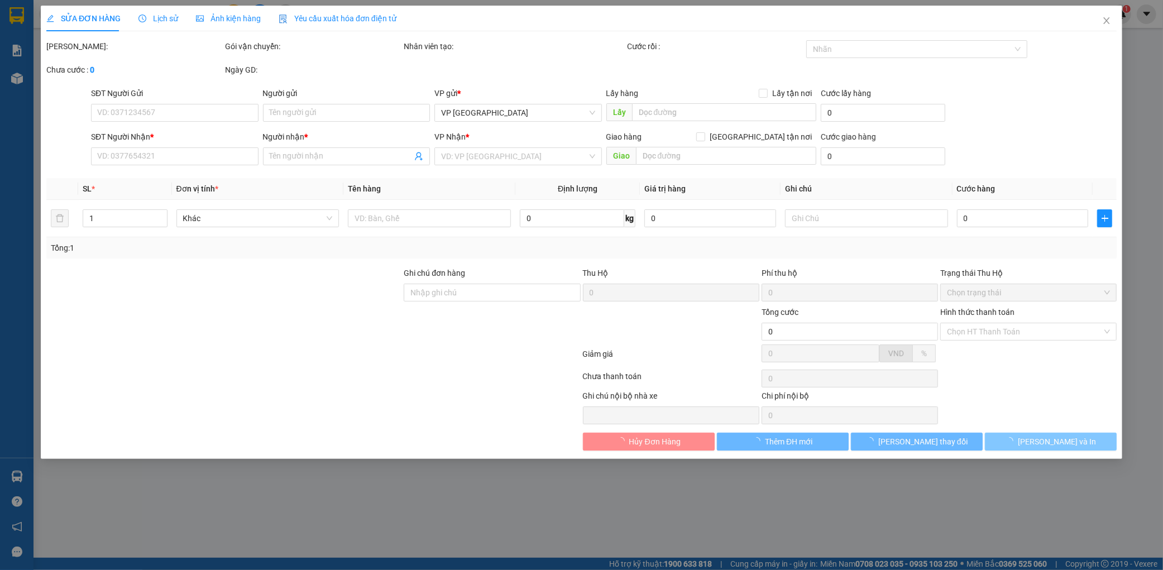
type input "150.000"
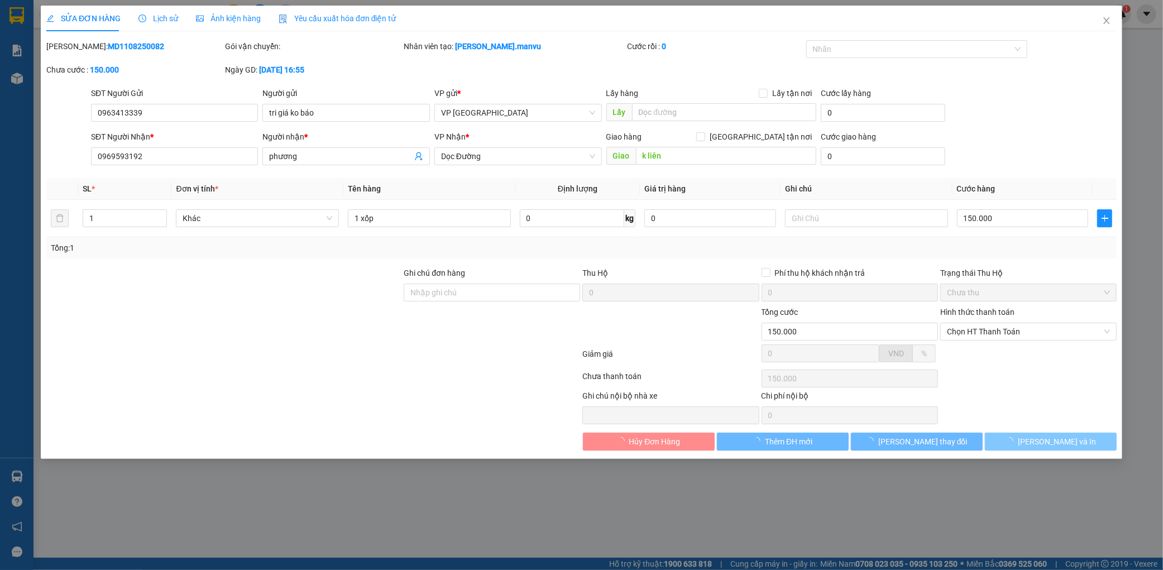
click at [1029, 442] on button "[PERSON_NAME] và In" at bounding box center [1051, 442] width 132 height 18
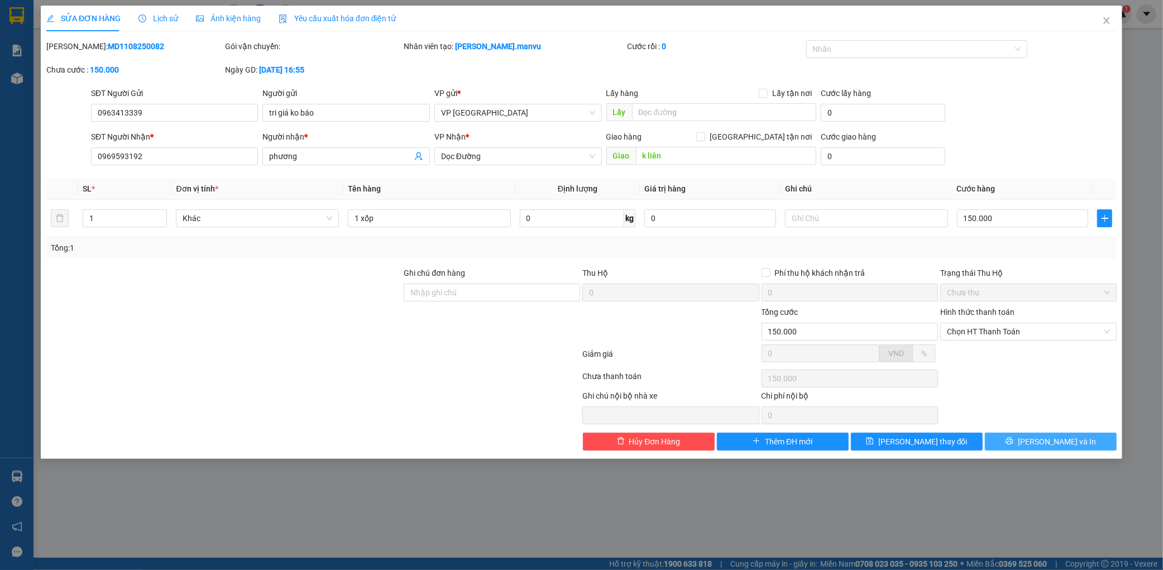
click at [1027, 438] on button "[PERSON_NAME] và In" at bounding box center [1051, 442] width 132 height 18
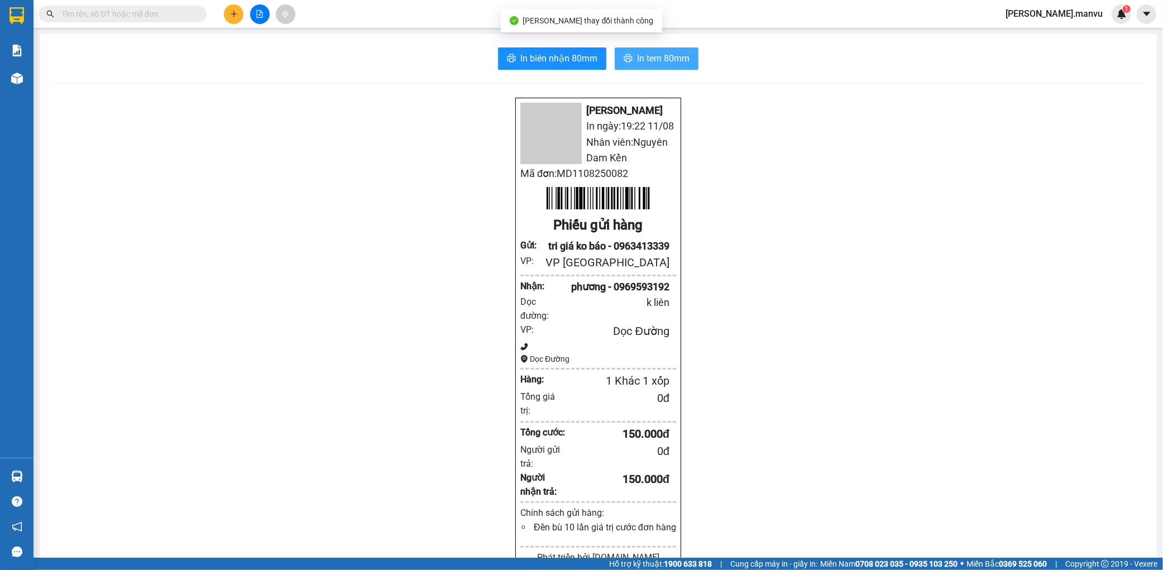
click at [644, 51] on button "In tem 80mm" at bounding box center [657, 58] width 84 height 22
